Goal: Information Seeking & Learning: Check status

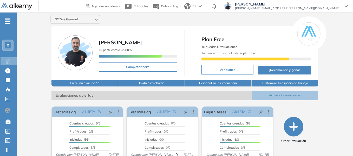
click at [10, 46] on div "X" at bounding box center [8, 45] width 6 height 6
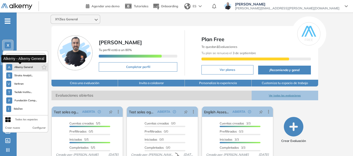
click at [22, 67] on span "Alkemy General" at bounding box center [23, 67] width 19 height 4
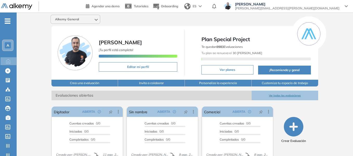
click at [8, 22] on span "-" at bounding box center [8, 20] width 6 height 4
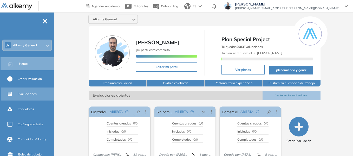
click at [29, 93] on span "Evaluaciones" at bounding box center [27, 94] width 19 height 5
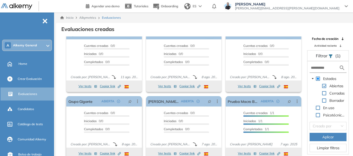
scroll to position [12, 0]
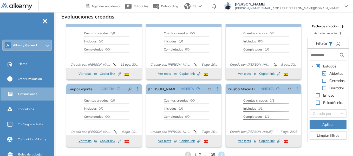
click at [199, 154] on span "2" at bounding box center [200, 155] width 2 height 6
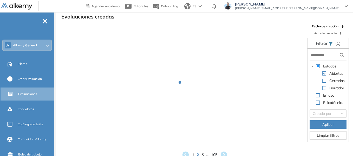
scroll to position [0, 0]
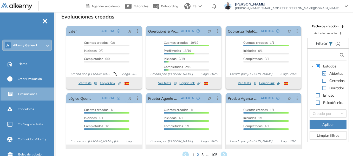
click at [319, 56] on input "text" at bounding box center [325, 55] width 28 height 5
type input "**"
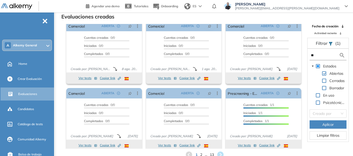
scroll to position [10, 0]
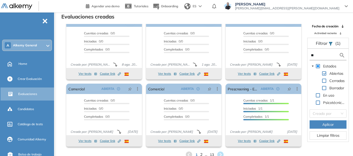
click at [202, 153] on span "2" at bounding box center [201, 155] width 2 height 6
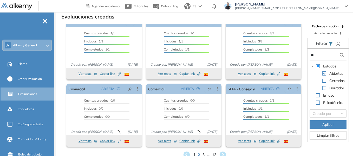
click at [193, 153] on span "1" at bounding box center [194, 155] width 2 height 6
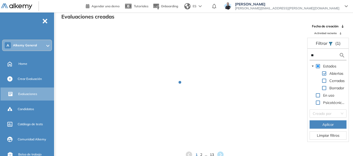
scroll to position [0, 0]
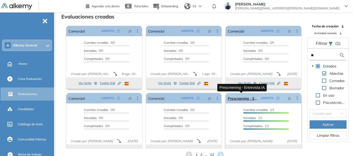
click at [248, 99] on link "Prescreening - Entrevista IA" at bounding box center [243, 98] width 31 height 10
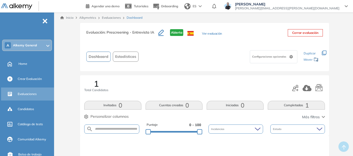
click at [30, 92] on span "Evaluaciones" at bounding box center [27, 94] width 19 height 5
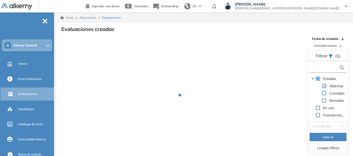
click at [317, 68] on input "text" at bounding box center [325, 67] width 28 height 5
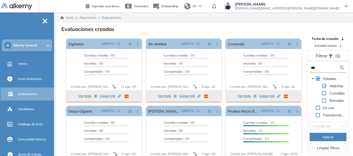
type input "***"
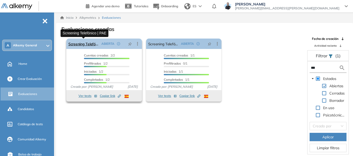
click at [91, 44] on link "Screening Telefónico | PAE" at bounding box center [83, 43] width 31 height 10
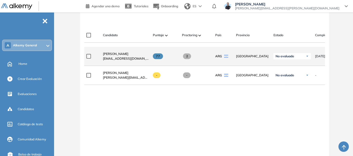
scroll to position [130, 0]
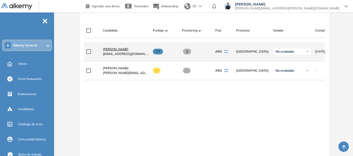
click at [116, 51] on span "[PERSON_NAME]" at bounding box center [115, 49] width 25 height 4
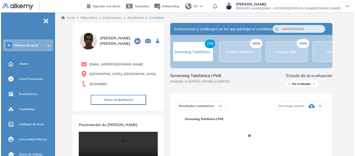
scroll to position [52, 0]
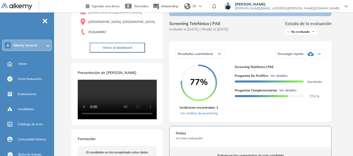
click at [290, 93] on span "Ver detalles" at bounding box center [287, 90] width 17 height 5
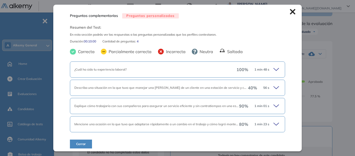
scroll to position [2, 0]
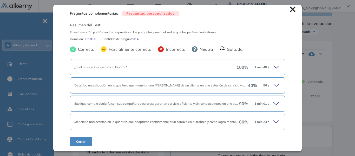
click at [274, 68] on icon at bounding box center [277, 66] width 7 height 7
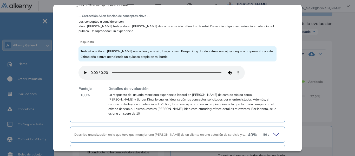
scroll to position [126, 0]
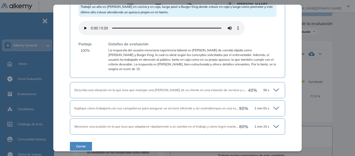
click at [274, 123] on icon at bounding box center [277, 126] width 7 height 7
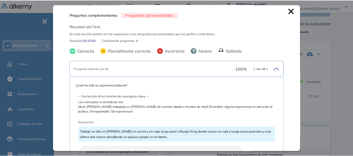
scroll to position [0, 0]
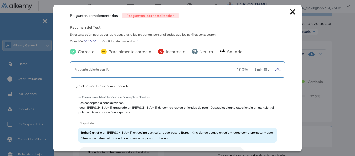
click at [290, 12] on icon at bounding box center [292, 11] width 5 height 5
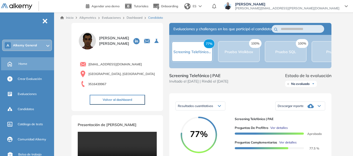
click at [24, 63] on span "Home" at bounding box center [22, 63] width 9 height 5
